Goal: Navigation & Orientation: Go to known website

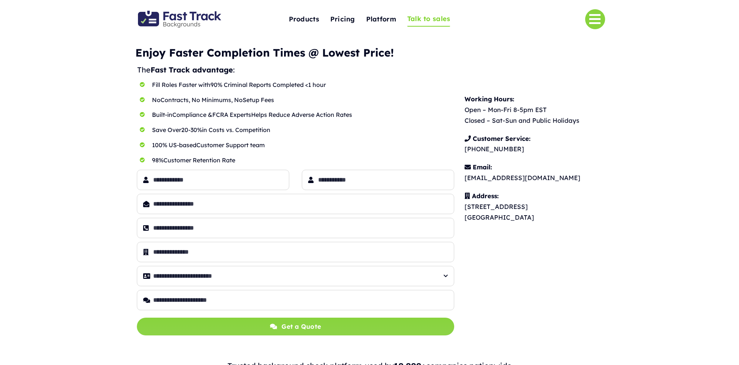
click at [178, 13] on img "Fast Track Backgrounds Logo" at bounding box center [179, 19] width 83 height 17
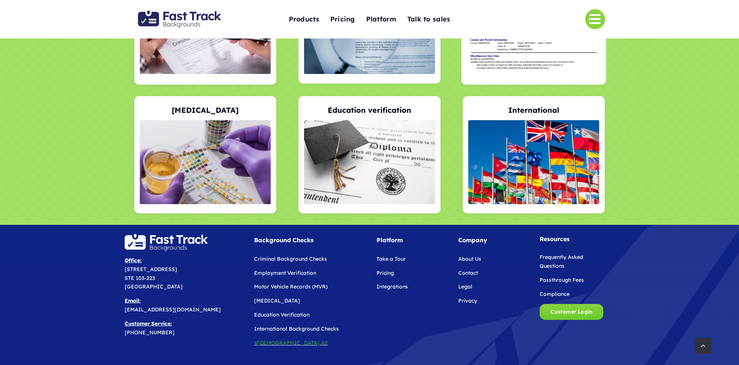
scroll to position [1540, 0]
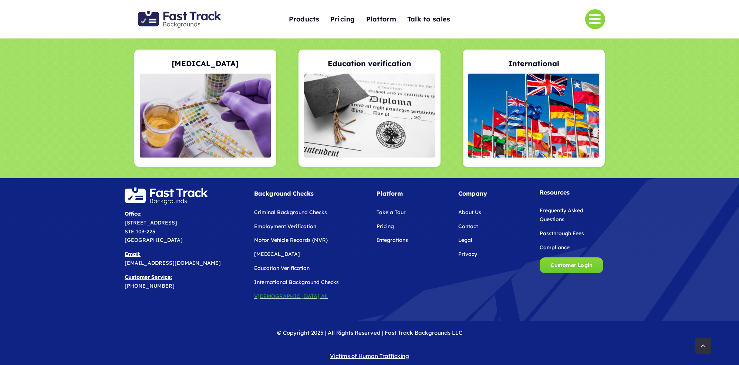
click at [196, 17] on img "Fast Track Backgrounds Logo" at bounding box center [179, 19] width 83 height 17
